Goal: Task Accomplishment & Management: Use online tool/utility

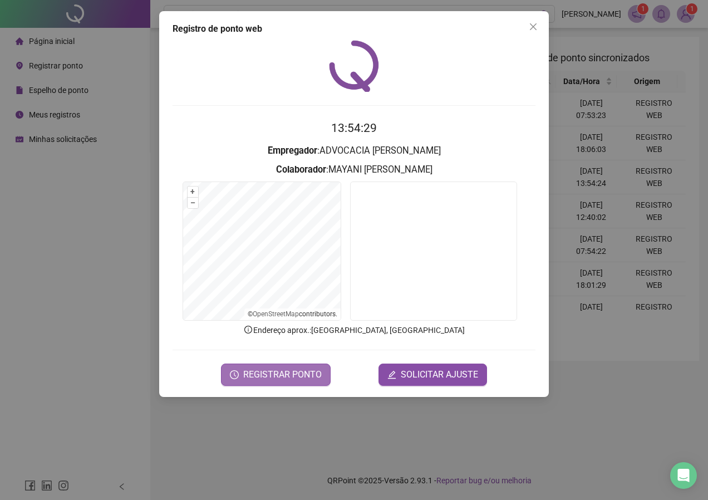
click at [259, 376] on span "REGISTRAR PONTO" at bounding box center [282, 374] width 79 height 13
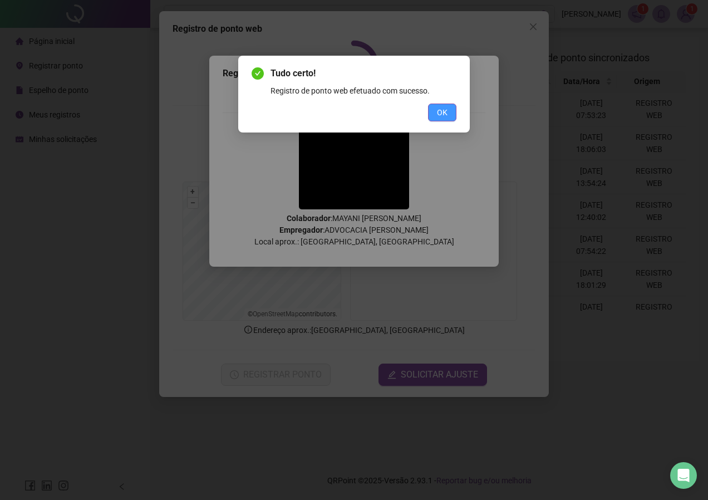
click at [441, 109] on span "OK" at bounding box center [442, 112] width 11 height 12
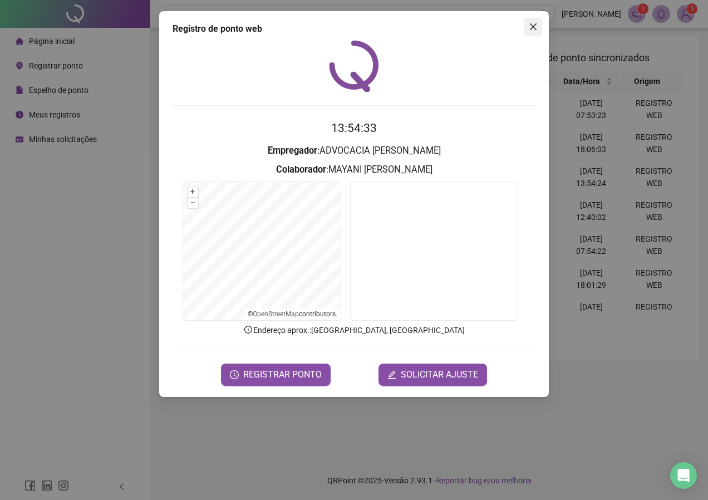
click at [531, 28] on icon "close" at bounding box center [533, 26] width 9 height 9
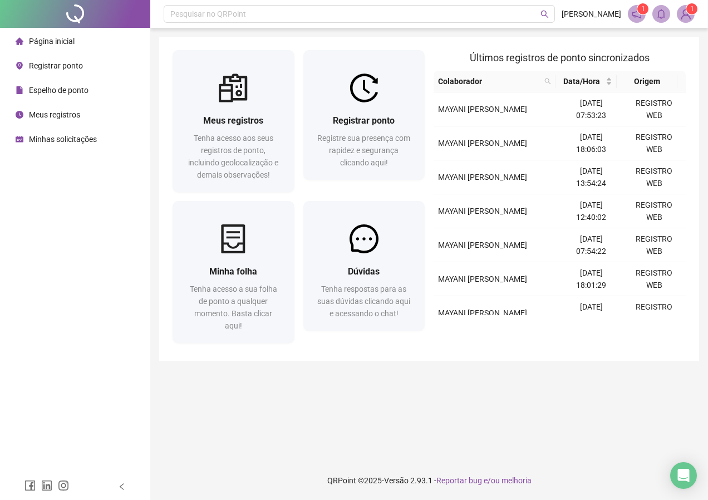
click at [41, 118] on span "Meus registros" at bounding box center [54, 114] width 51 height 9
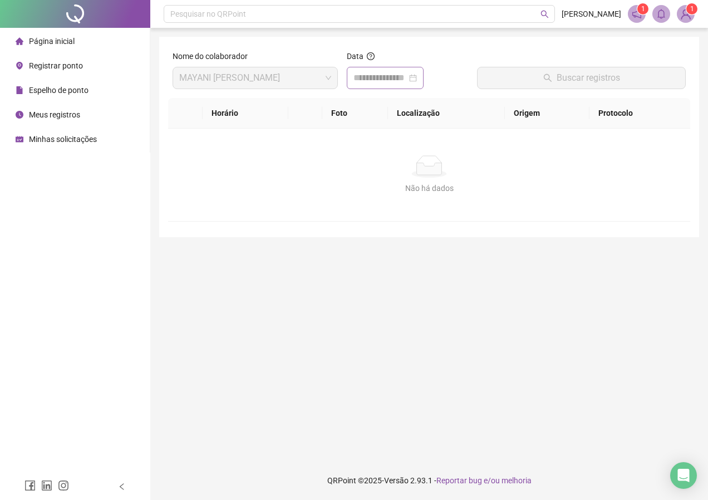
click at [424, 76] on div at bounding box center [385, 78] width 77 height 22
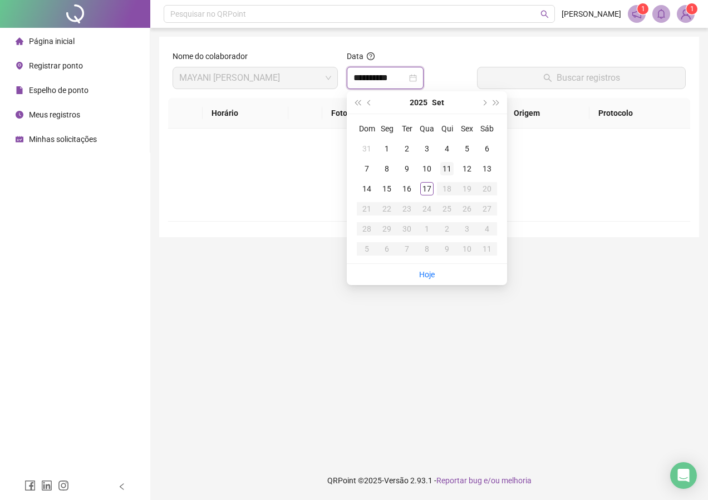
type input "**********"
click at [432, 190] on div "17" at bounding box center [426, 188] width 13 height 13
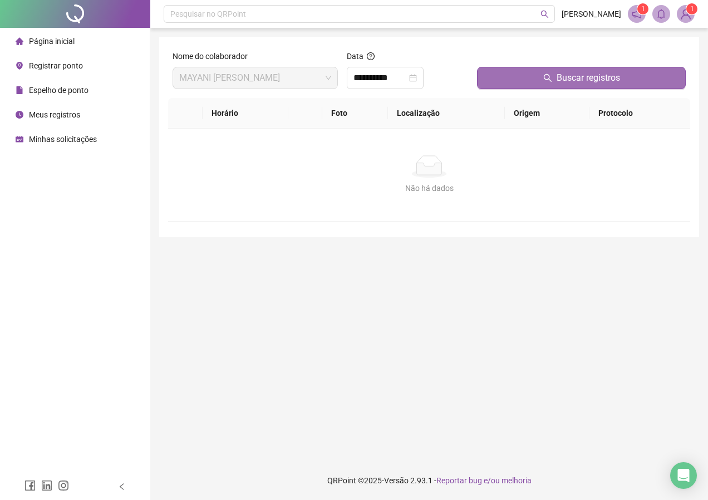
click at [546, 80] on icon "search" at bounding box center [547, 78] width 8 height 8
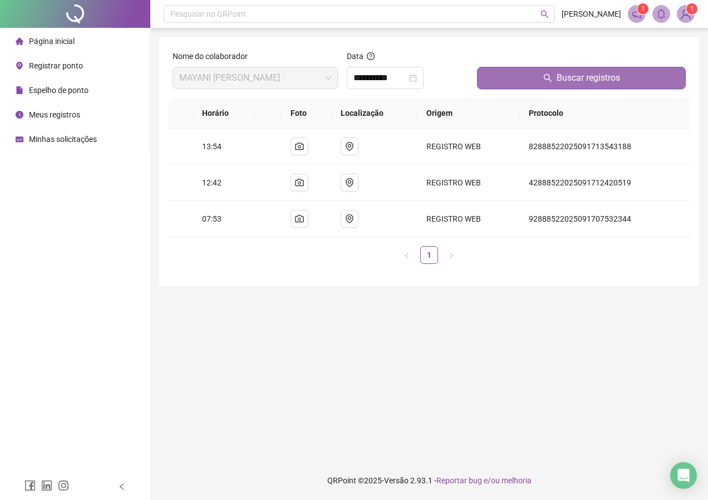
click at [27, 18] on div at bounding box center [75, 14] width 150 height 28
